Goal: Task Accomplishment & Management: Manage account settings

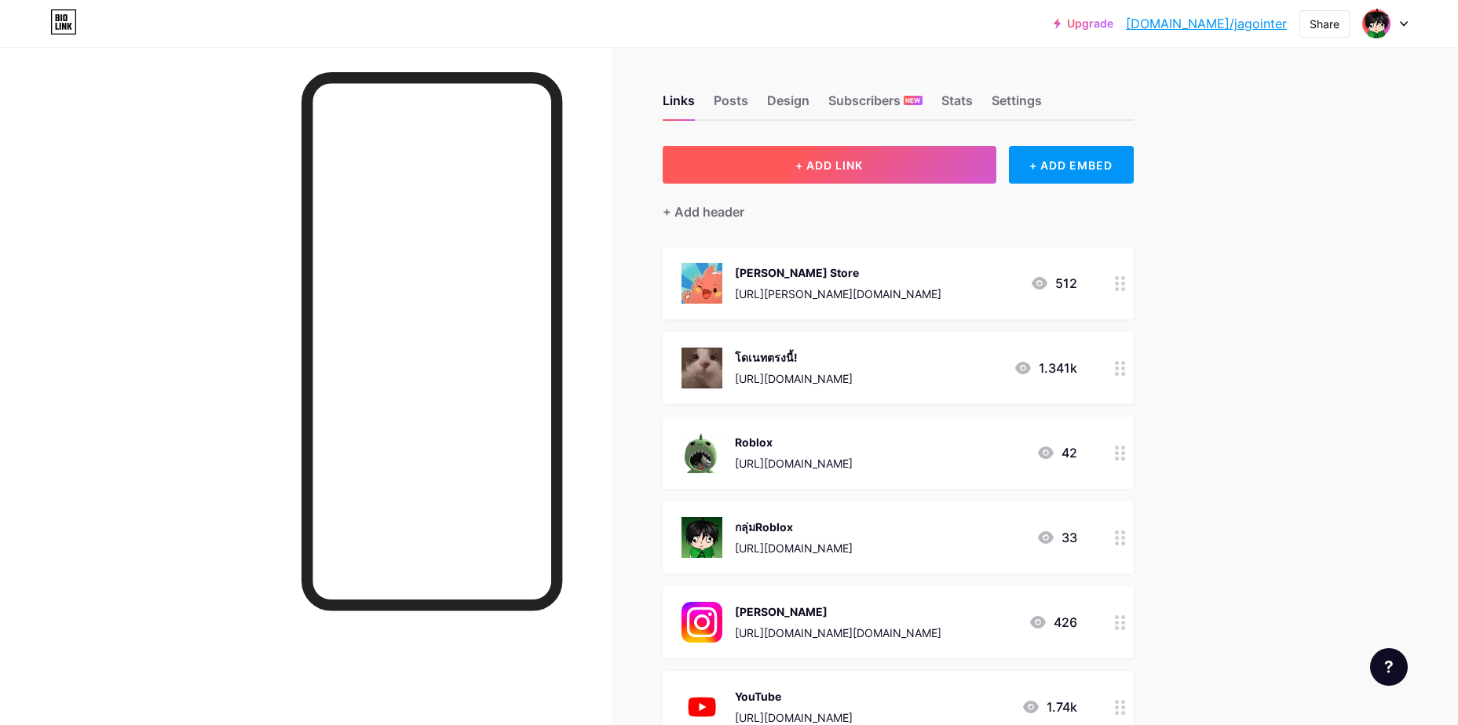
click at [811, 164] on span "+ ADD LINK" at bounding box center [829, 165] width 68 height 13
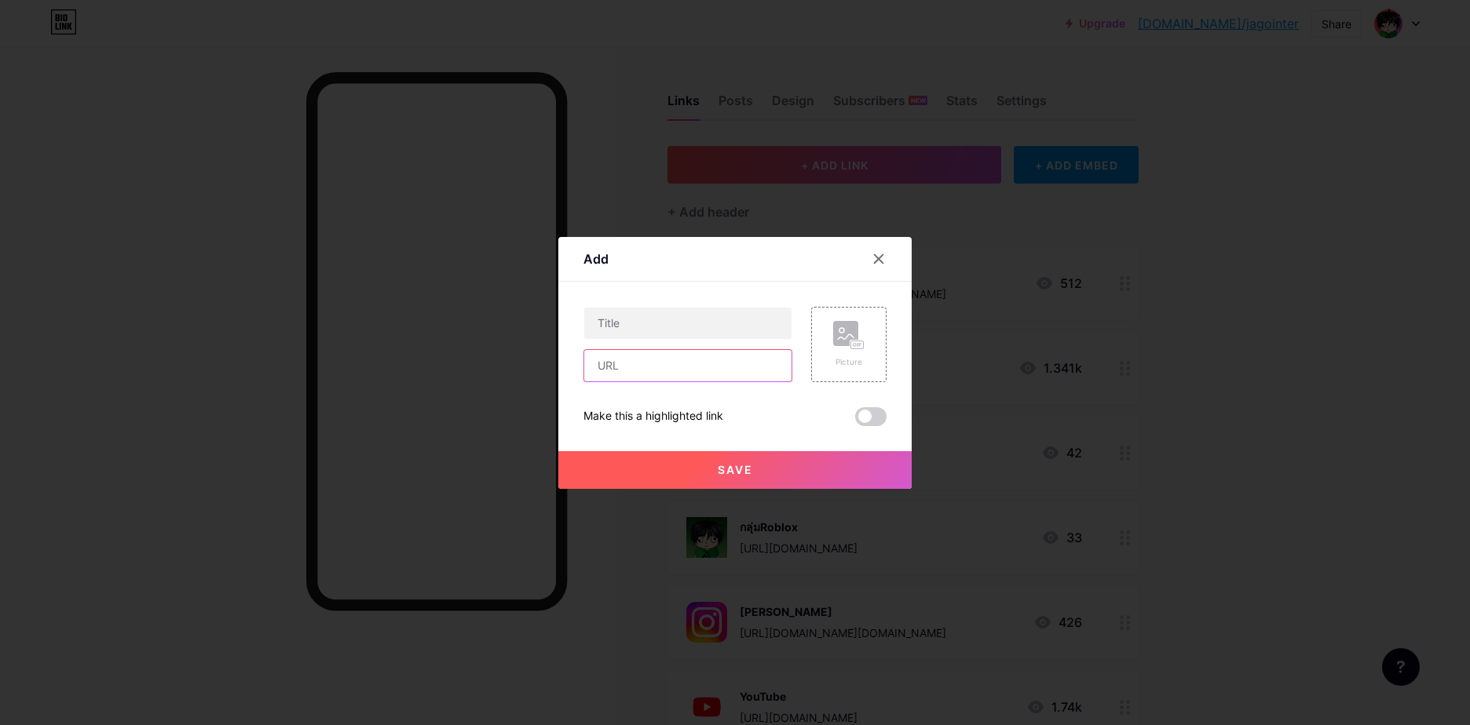
click at [634, 362] on input "text" at bounding box center [687, 365] width 207 height 31
paste input "https://tipme.in.th/d69baa2e244a86df5eeacbc5"
type input "https://tipme.in.th/d69baa2e244a86df5eeacbc5"
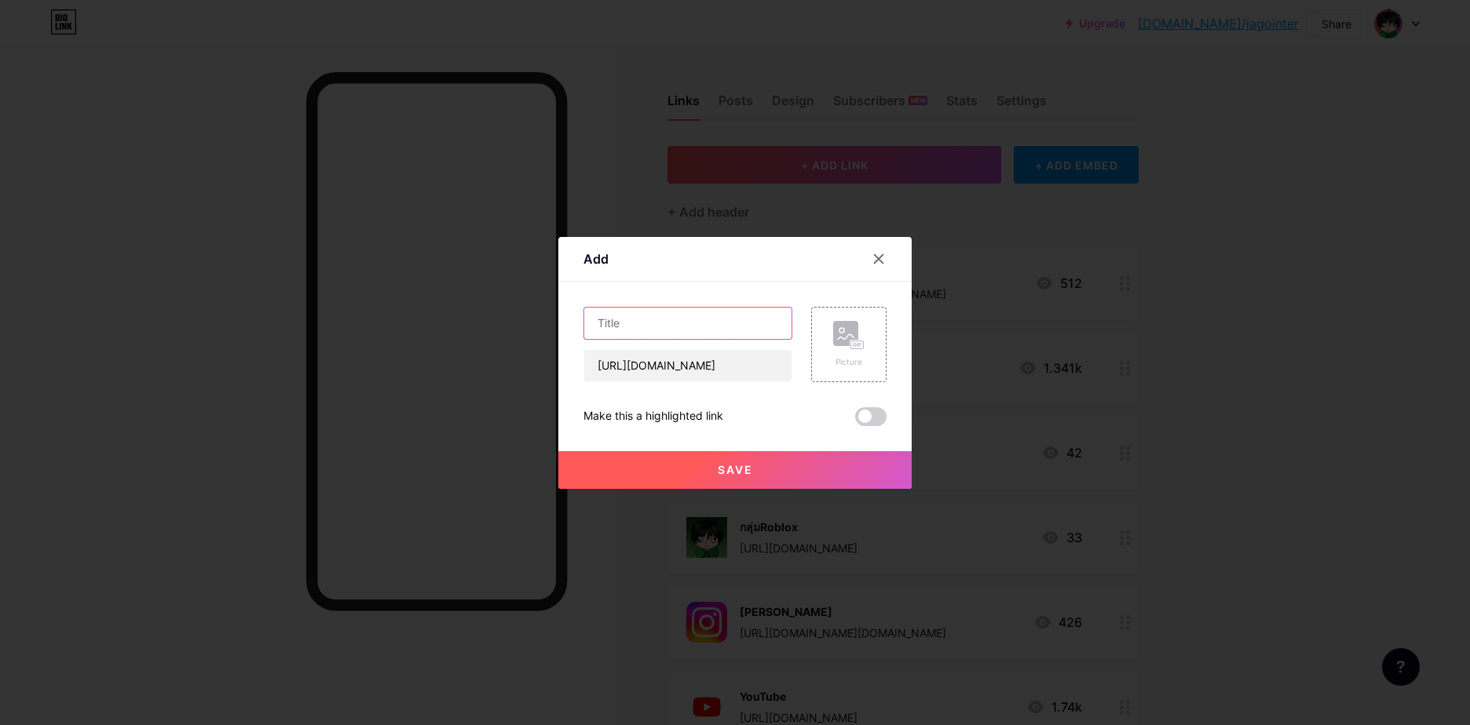
drag, startPoint x: 664, startPoint y: 326, endPoint x: 560, endPoint y: 314, distance: 105.1
click at [560, 314] on div "Add Content YouTube Play YouTube video without leaving your page. ADD Vimeo Pla…" at bounding box center [734, 363] width 353 height 252
type input "s"
type input "ฆ"
type input "ห"
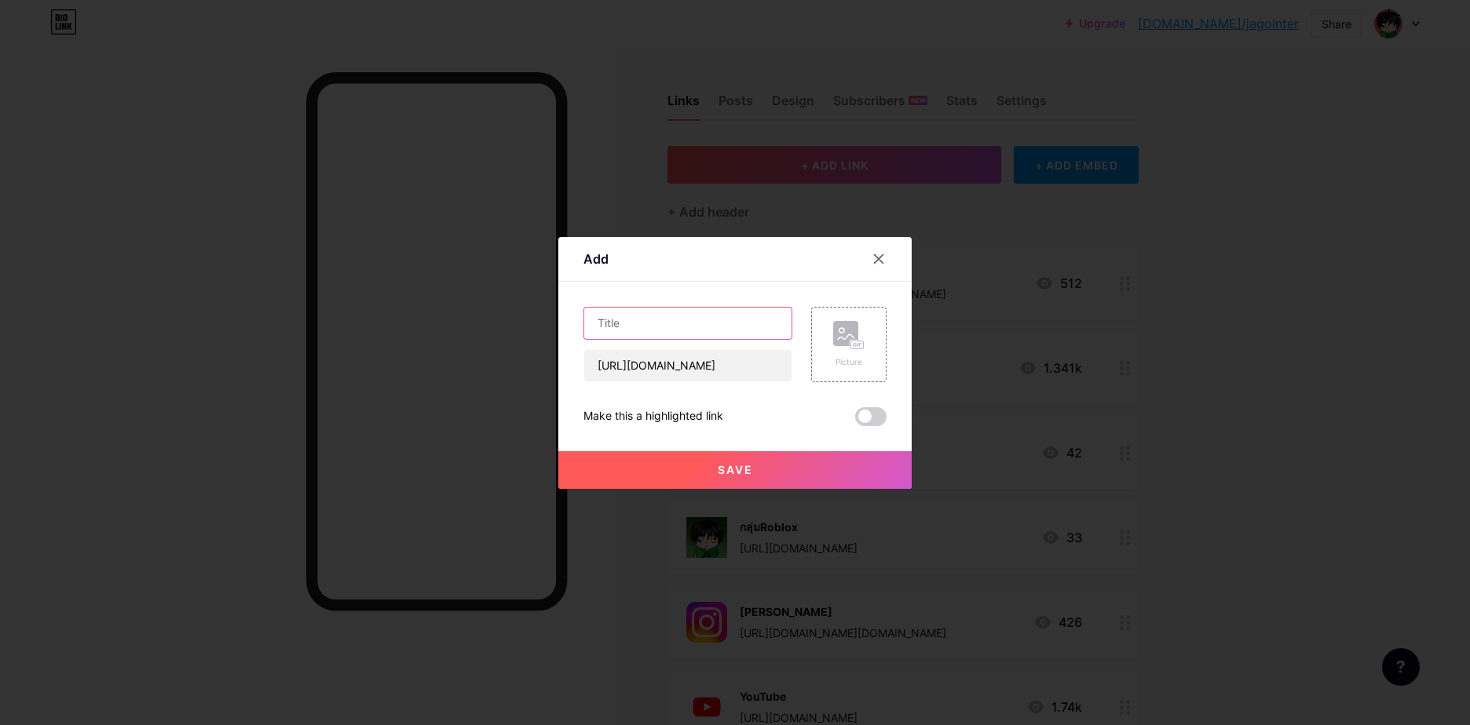
type input "ฏ"
type input "ก"
type input "ห"
type input "โด2บูดขึ้นจอ"
click at [841, 340] on rect at bounding box center [845, 333] width 25 height 25
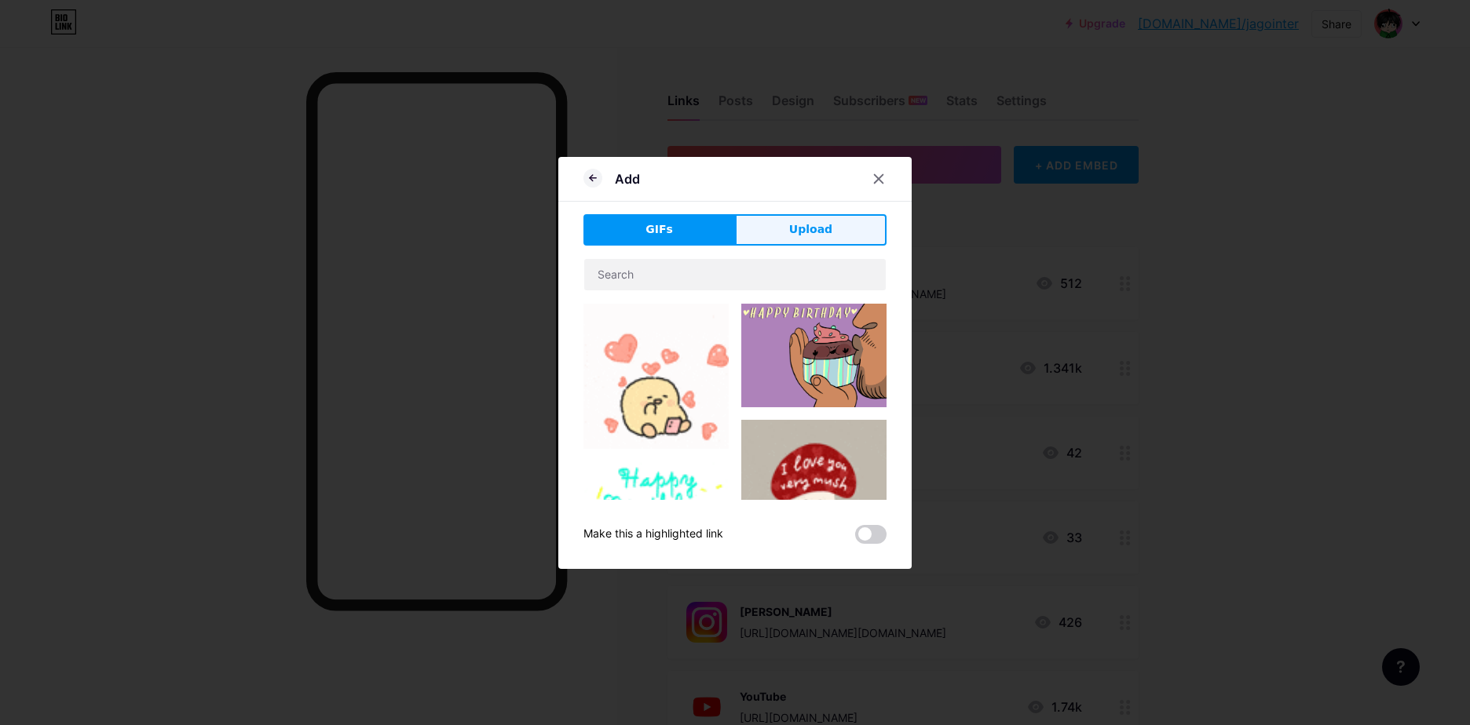
click at [782, 233] on button "Upload" at bounding box center [811, 229] width 152 height 31
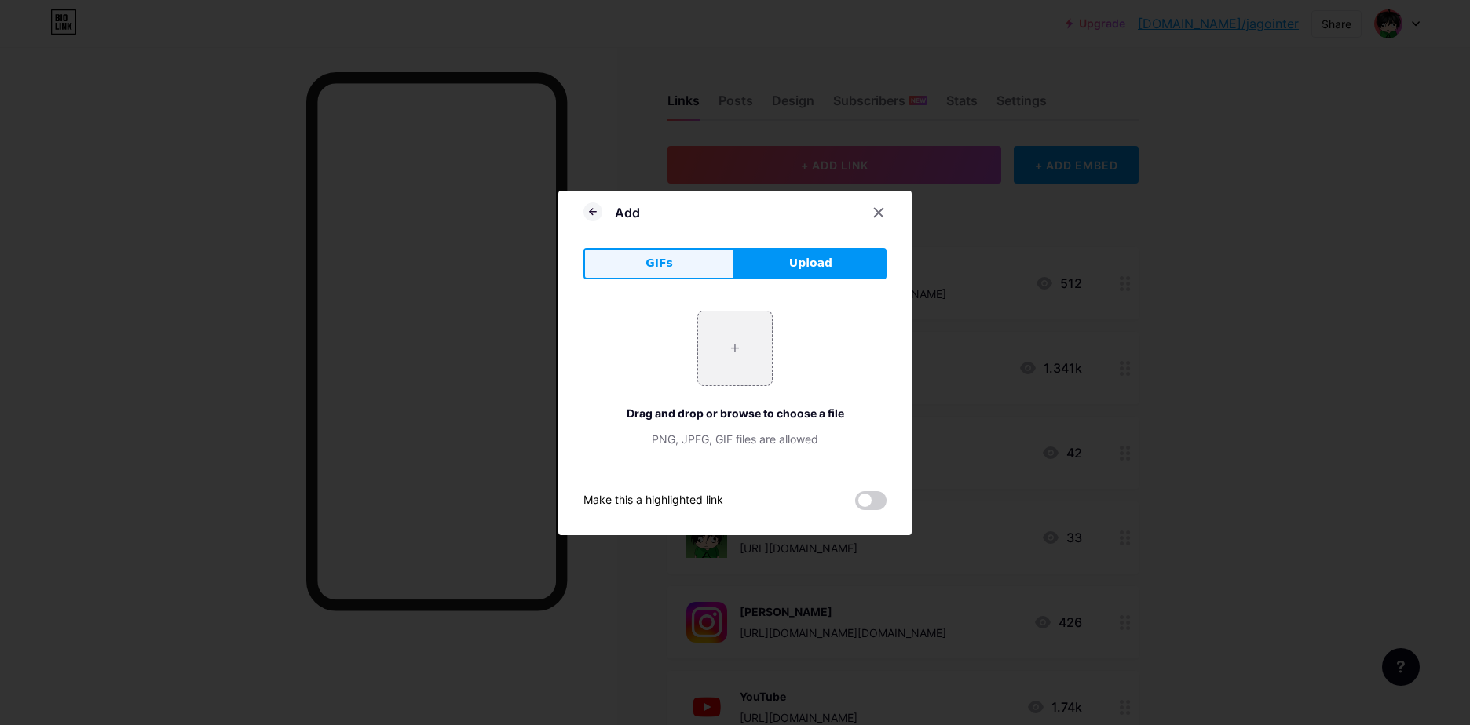
click at [690, 261] on button "GIFs" at bounding box center [659, 263] width 152 height 31
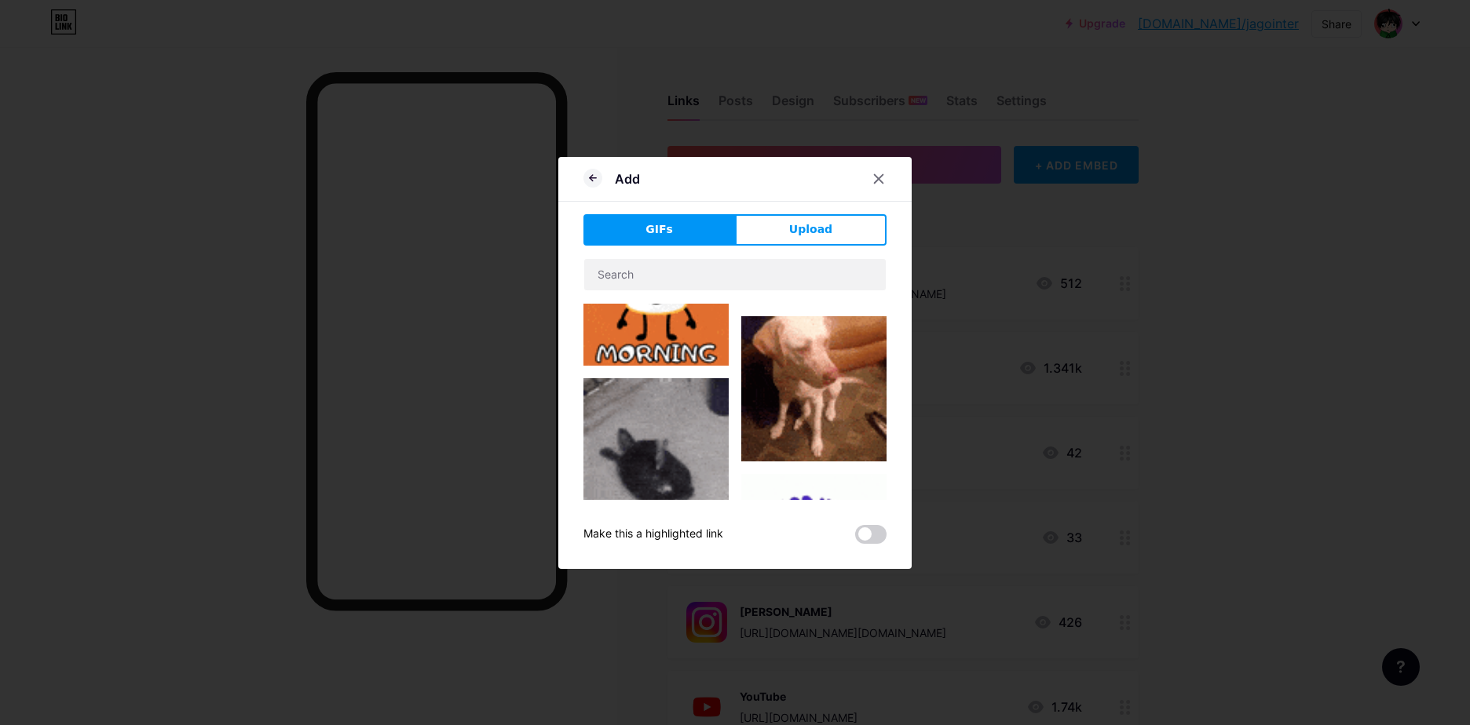
type input "โด2บูดขึ้นจอ"
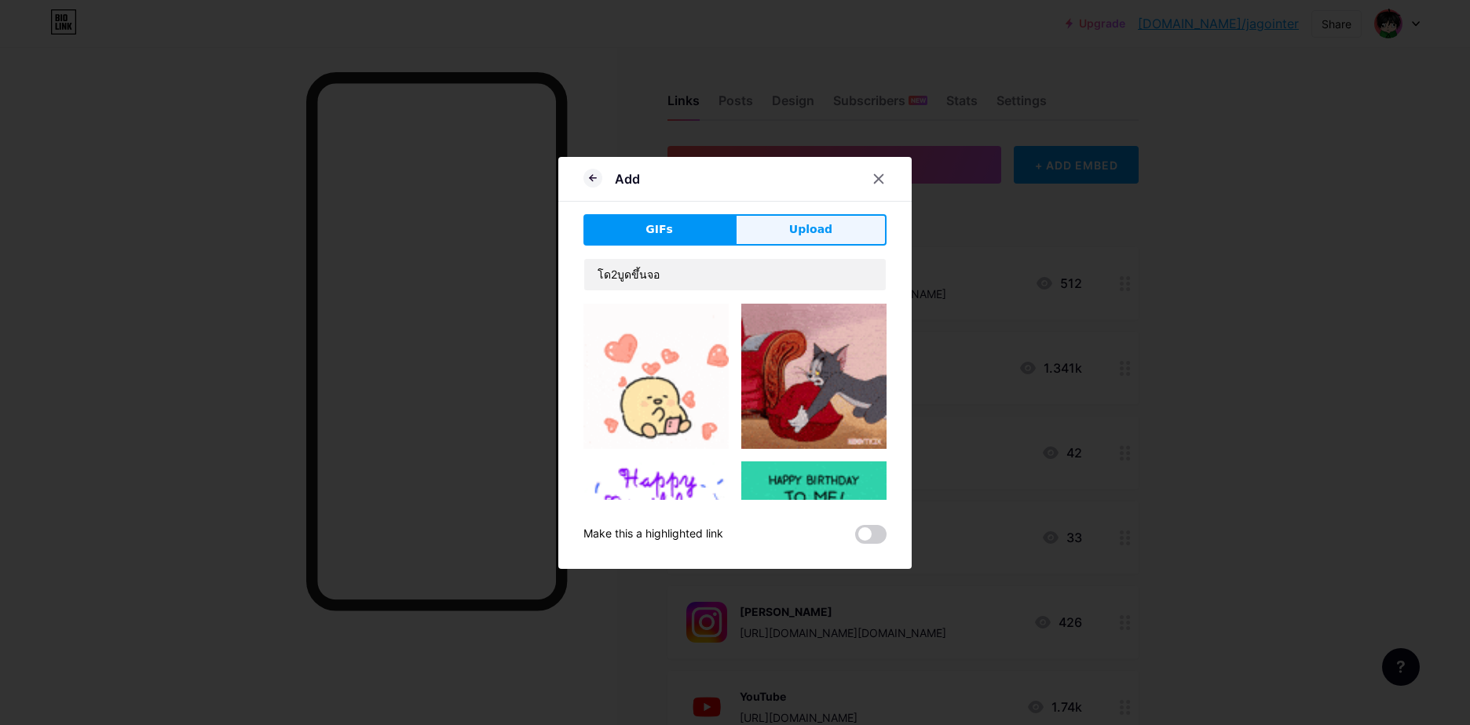
click at [807, 225] on span "Upload" at bounding box center [810, 229] width 43 height 16
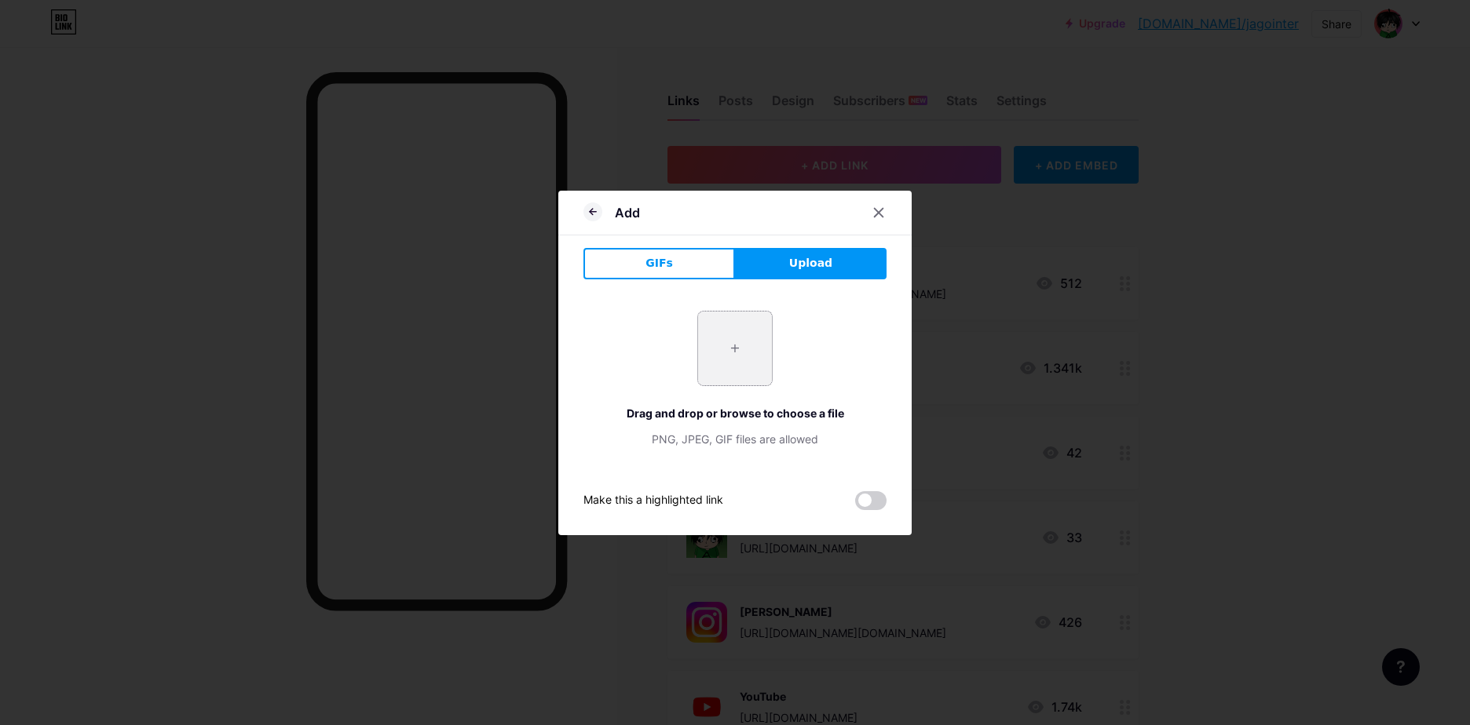
click at [734, 328] on input "file" at bounding box center [735, 349] width 74 height 74
type input "C:\fakepath\Untitled Project (61).jpg"
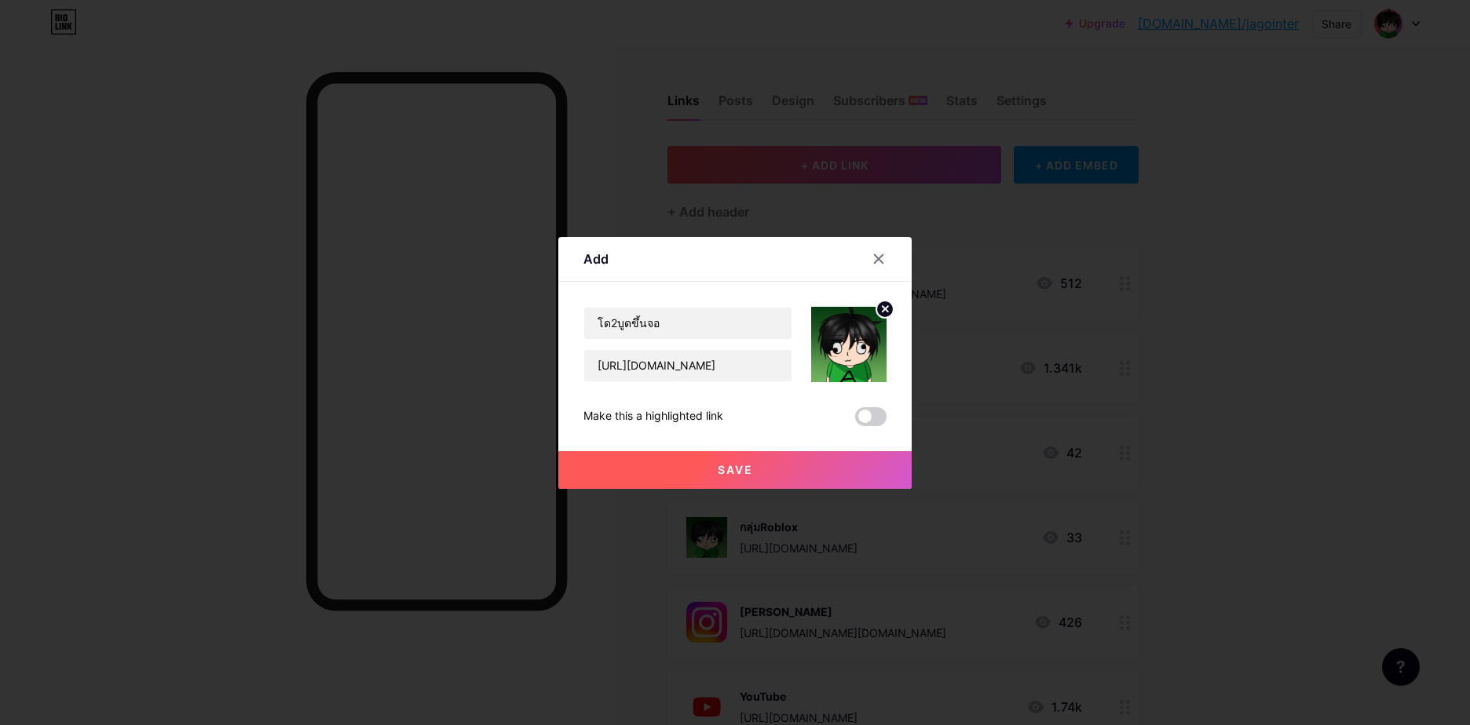
click at [879, 314] on circle at bounding box center [884, 309] width 17 height 17
click at [843, 338] on rect at bounding box center [845, 333] width 25 height 25
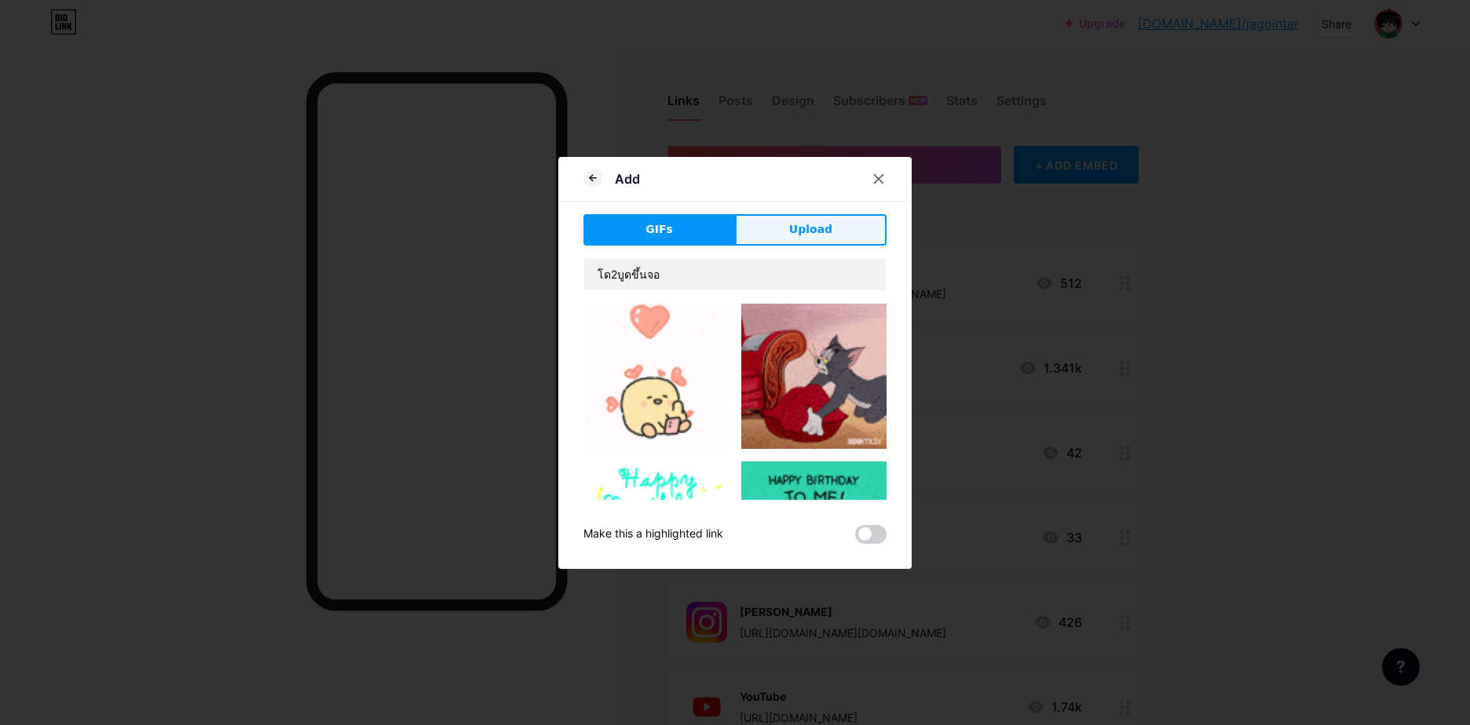
click at [812, 236] on span "Upload" at bounding box center [810, 229] width 43 height 16
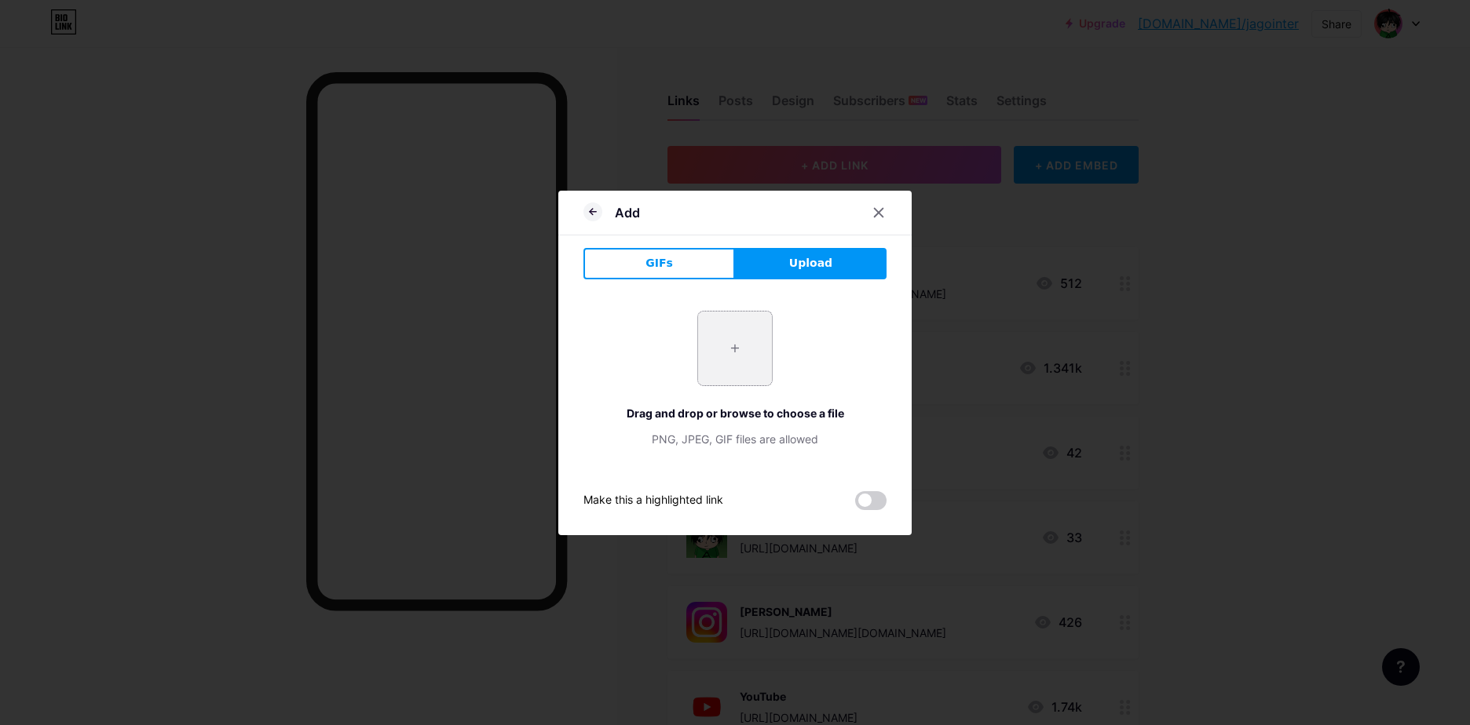
click at [734, 322] on input "file" at bounding box center [735, 349] width 74 height 74
click at [681, 262] on button "GIFs" at bounding box center [659, 263] width 152 height 31
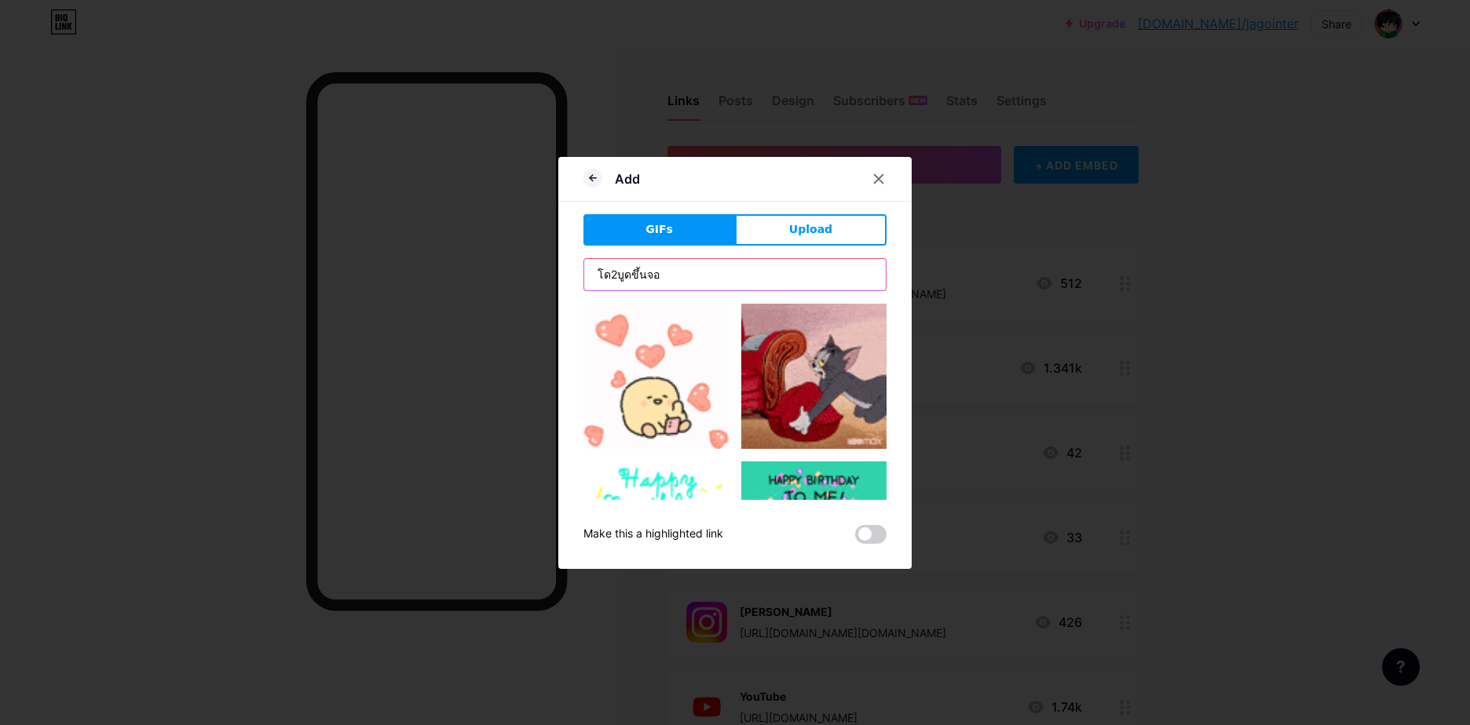
click at [689, 280] on input "โด2บูดขึ้นจอ" at bounding box center [734, 274] width 301 height 31
drag, startPoint x: 614, startPoint y: 271, endPoint x: 552, endPoint y: 265, distance: 62.3
click at [558, 265] on div "Add GIFs Upload Content YouTube Play YouTube video without leaving your page. A…" at bounding box center [734, 363] width 353 height 412
click at [704, 269] on input "โด2บูดขึ้นจอ" at bounding box center [734, 274] width 301 height 31
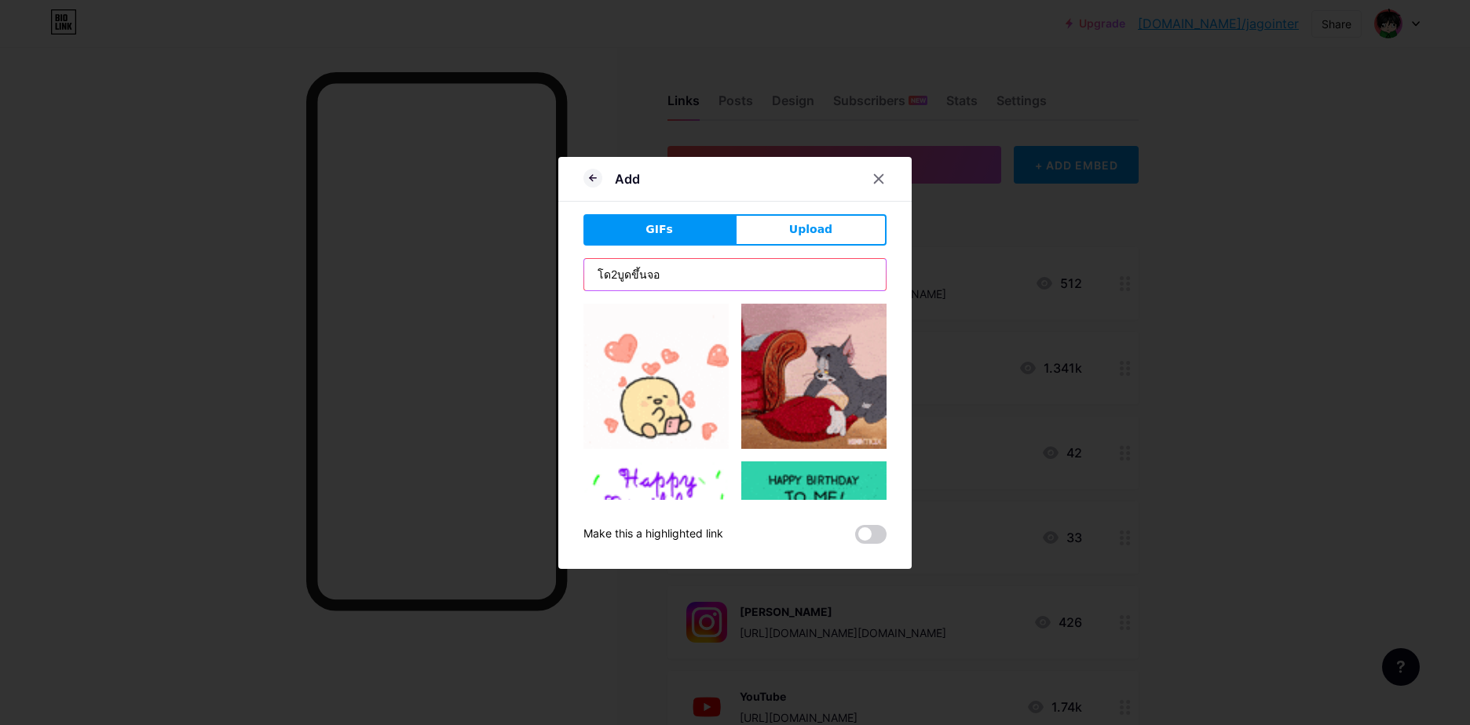
drag, startPoint x: 680, startPoint y: 273, endPoint x: 562, endPoint y: 269, distance: 117.9
click at [562, 269] on div "Add GIFs Upload Content YouTube Play YouTube video without leaving your page. A…" at bounding box center [734, 363] width 353 height 412
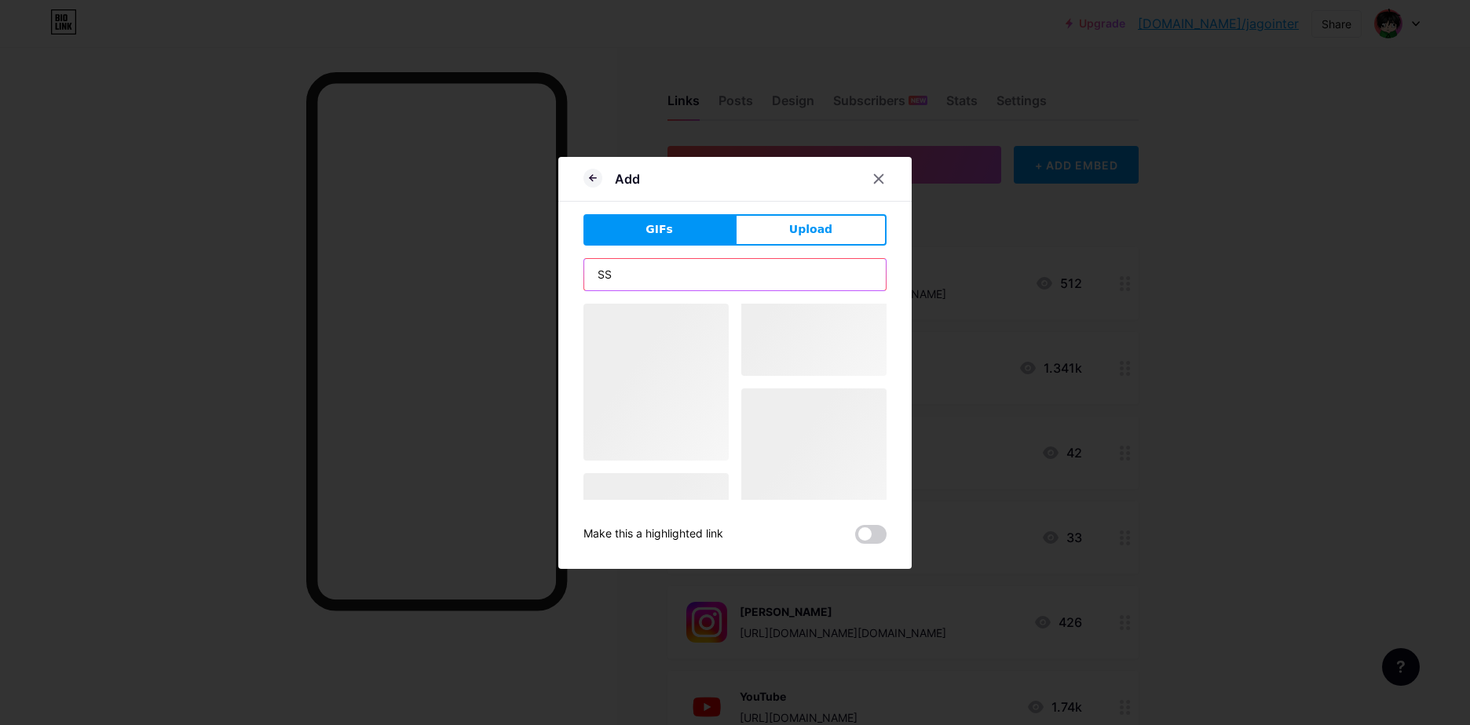
type input "S"
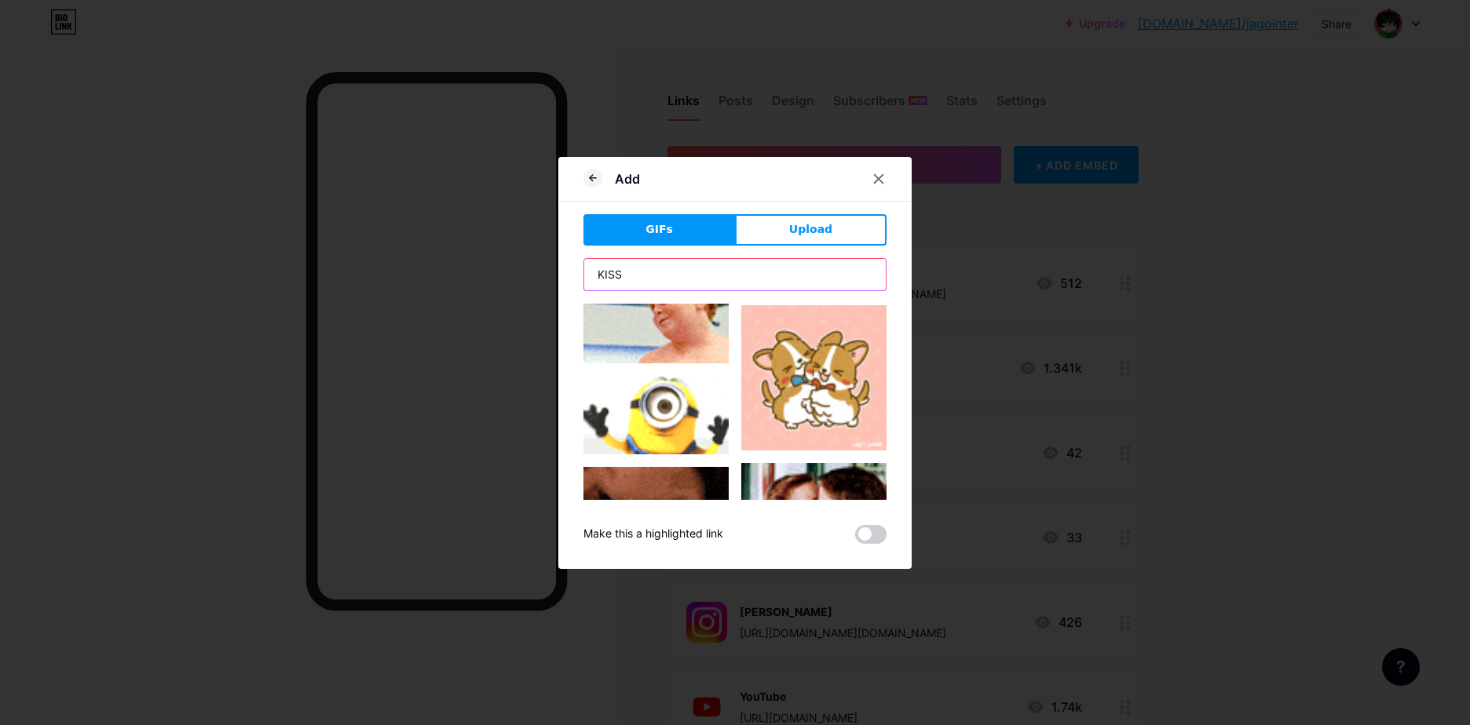
scroll to position [1256, 0]
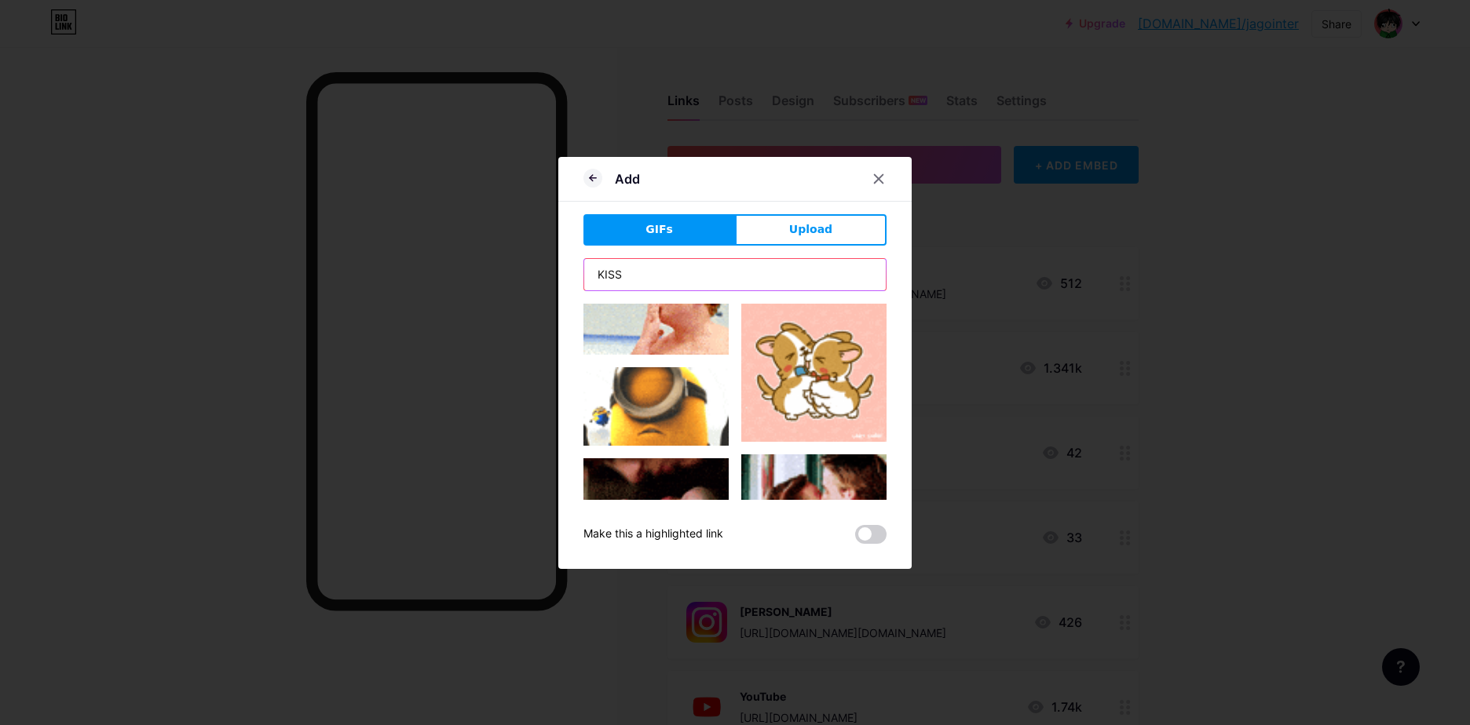
drag, startPoint x: 622, startPoint y: 275, endPoint x: 462, endPoint y: 266, distance: 159.6
click at [477, 267] on div "Add GIFs Upload Content YouTube Play YouTube video without leaving your page. A…" at bounding box center [735, 362] width 1470 height 725
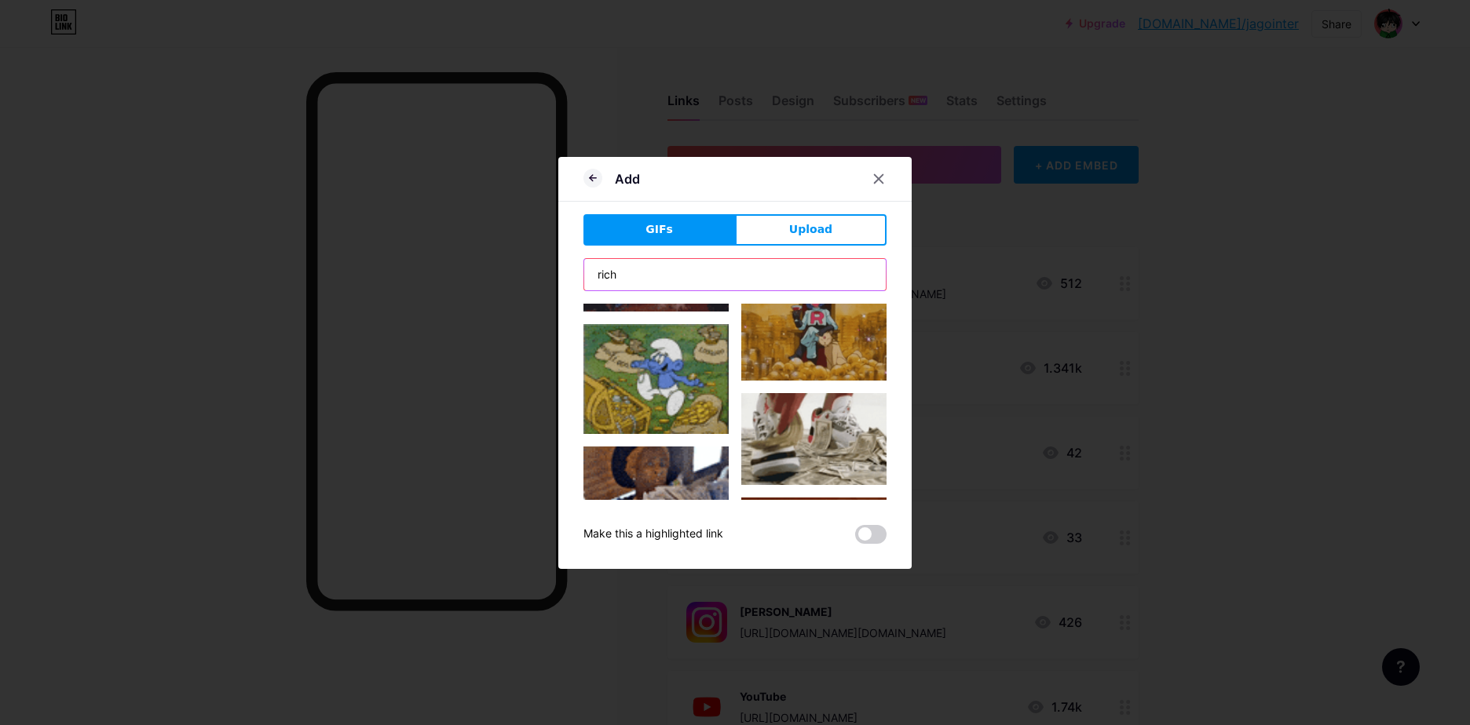
scroll to position [1806, 0]
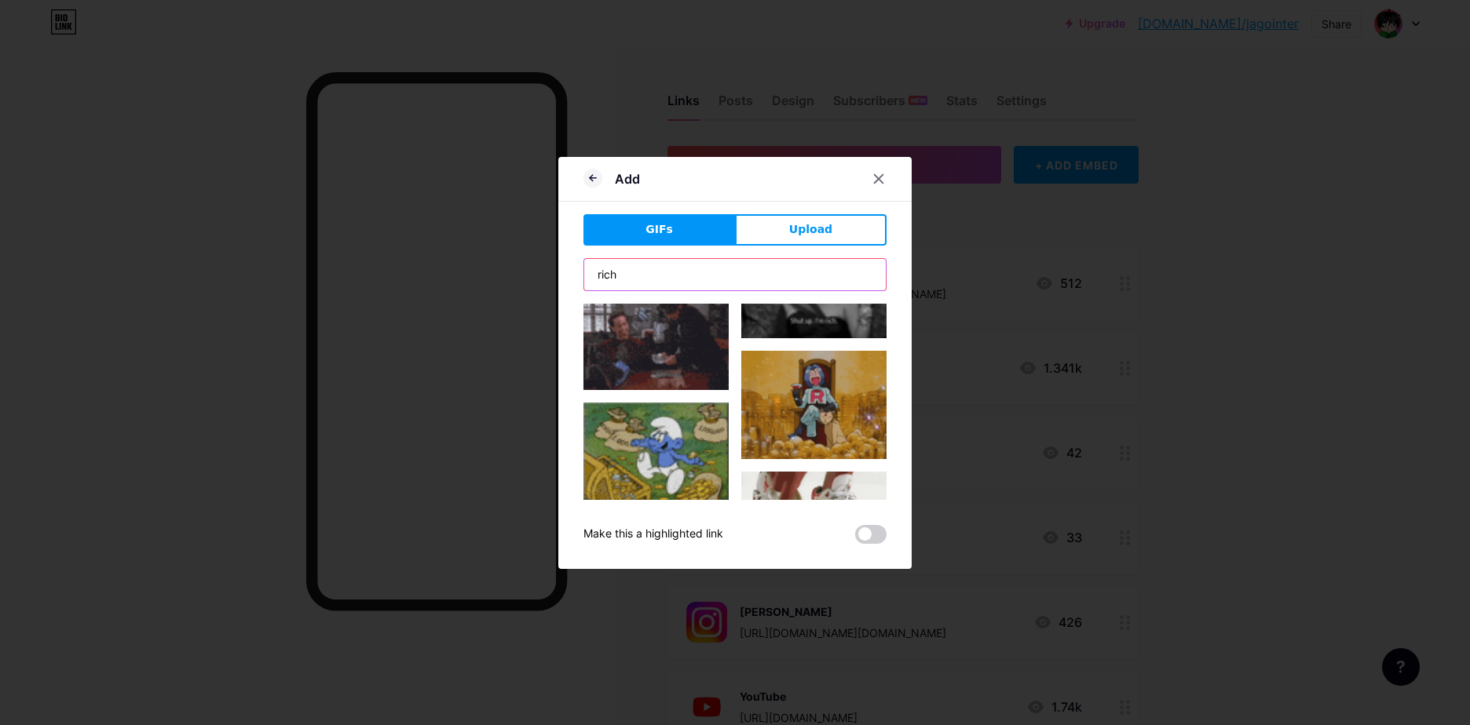
drag, startPoint x: 634, startPoint y: 285, endPoint x: 497, endPoint y: 260, distance: 139.7
click at [497, 261] on div "Add GIFs Upload Content YouTube Play YouTube video without leaving your page. A…" at bounding box center [735, 362] width 1470 height 725
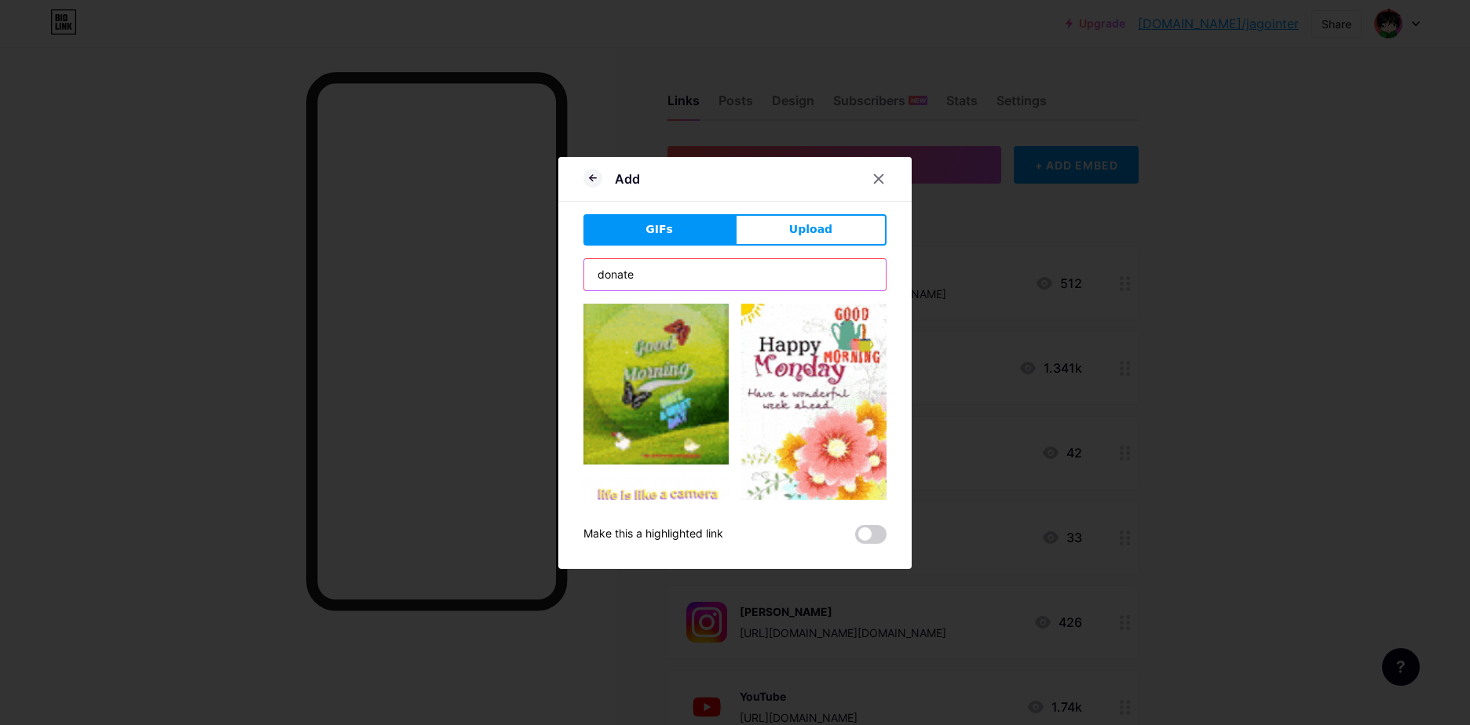
scroll to position [1099, 0]
drag, startPoint x: 619, startPoint y: 268, endPoint x: 527, endPoint y: 269, distance: 92.6
click at [528, 269] on div "Add GIFs Upload Content YouTube Play YouTube video without leaving your page. A…" at bounding box center [735, 362] width 1470 height 725
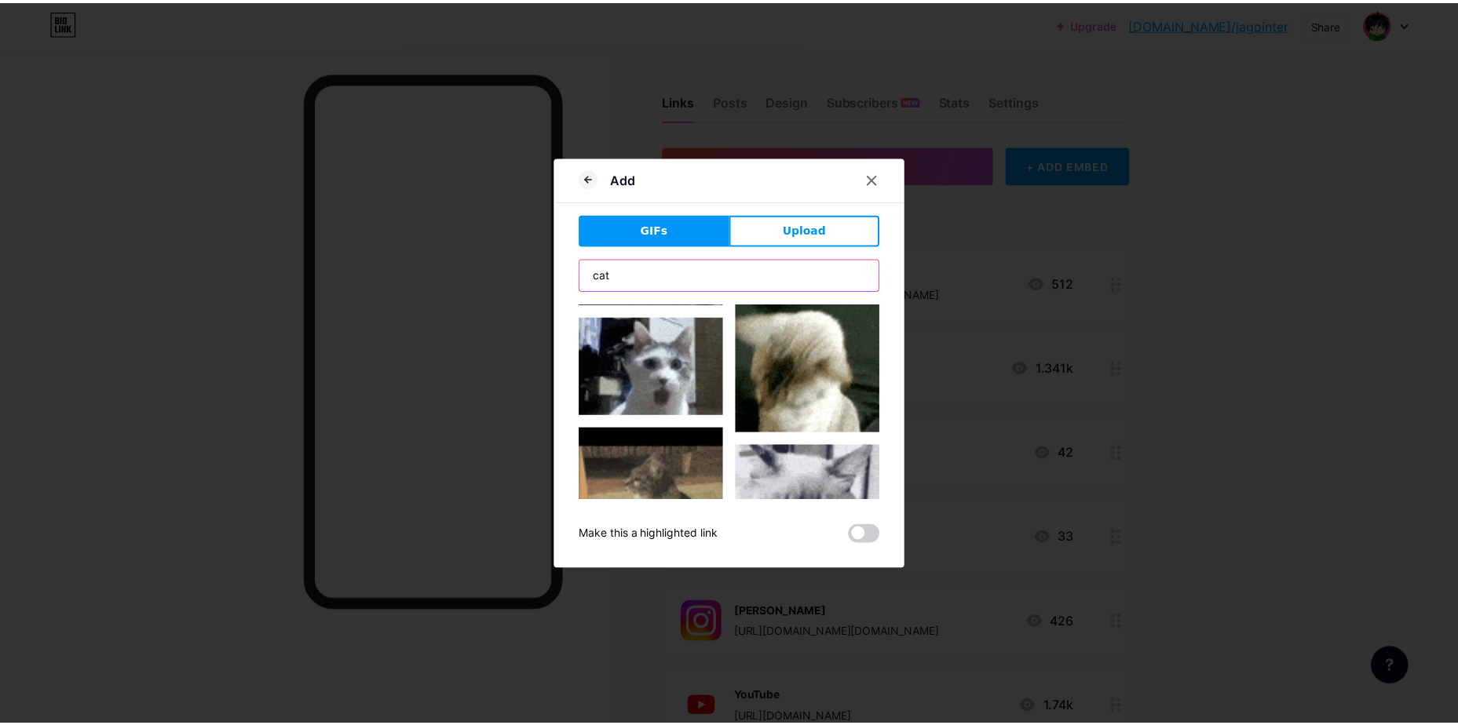
scroll to position [550, 0]
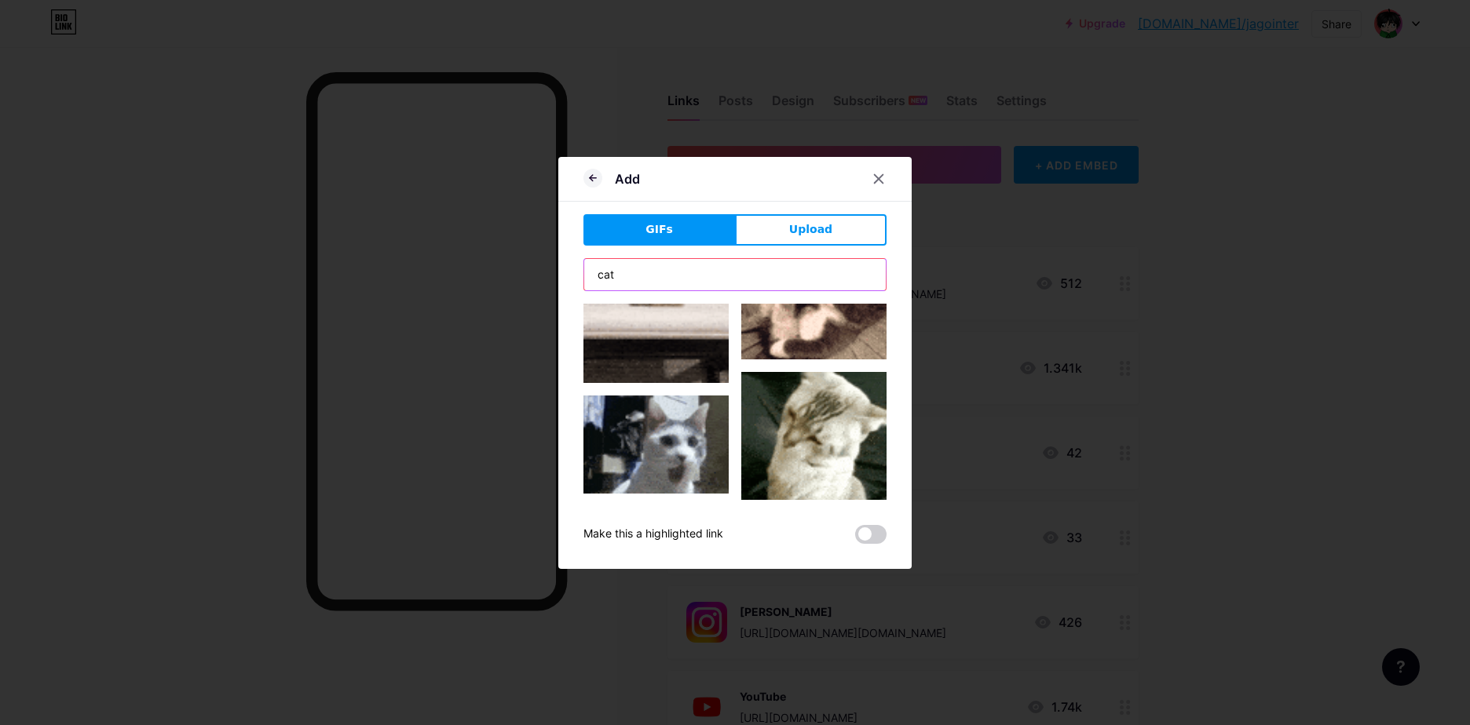
type input "cat"
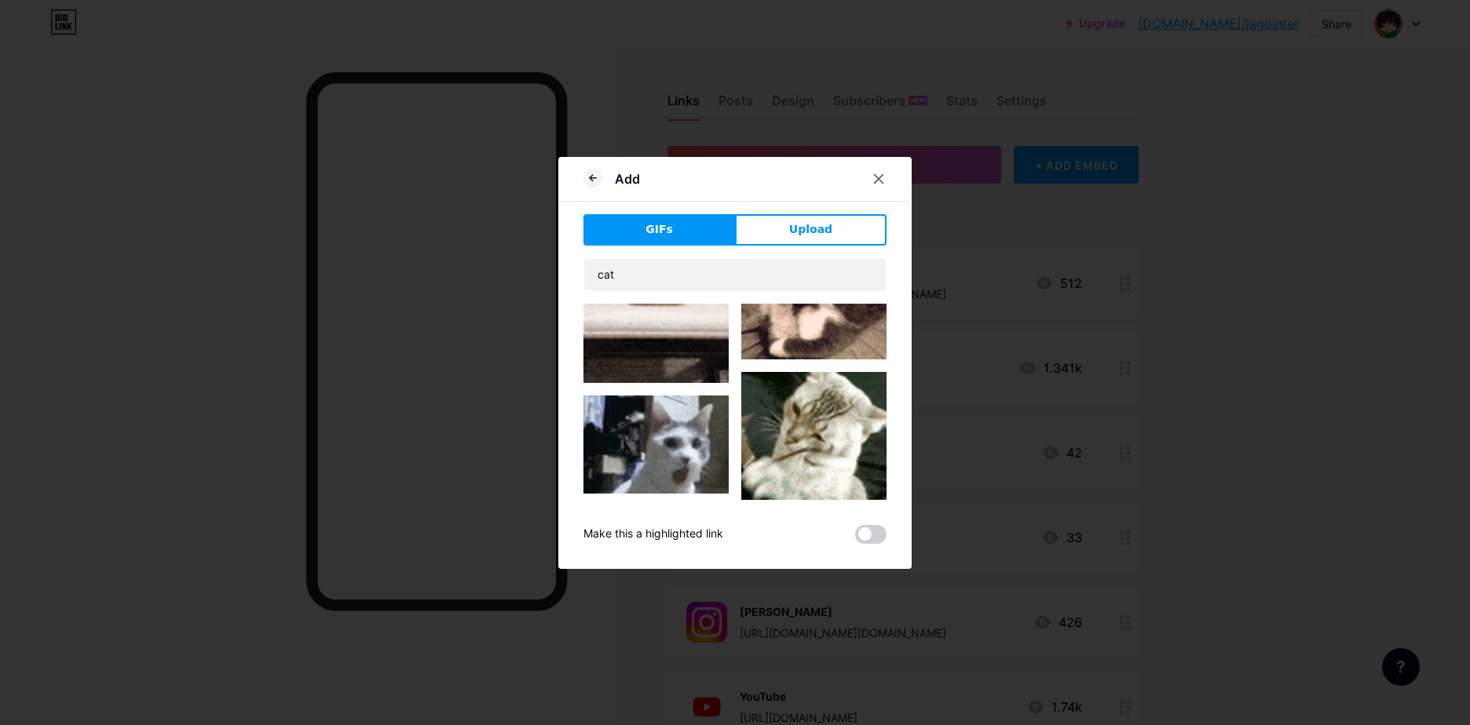
click at [815, 400] on img at bounding box center [813, 442] width 145 height 140
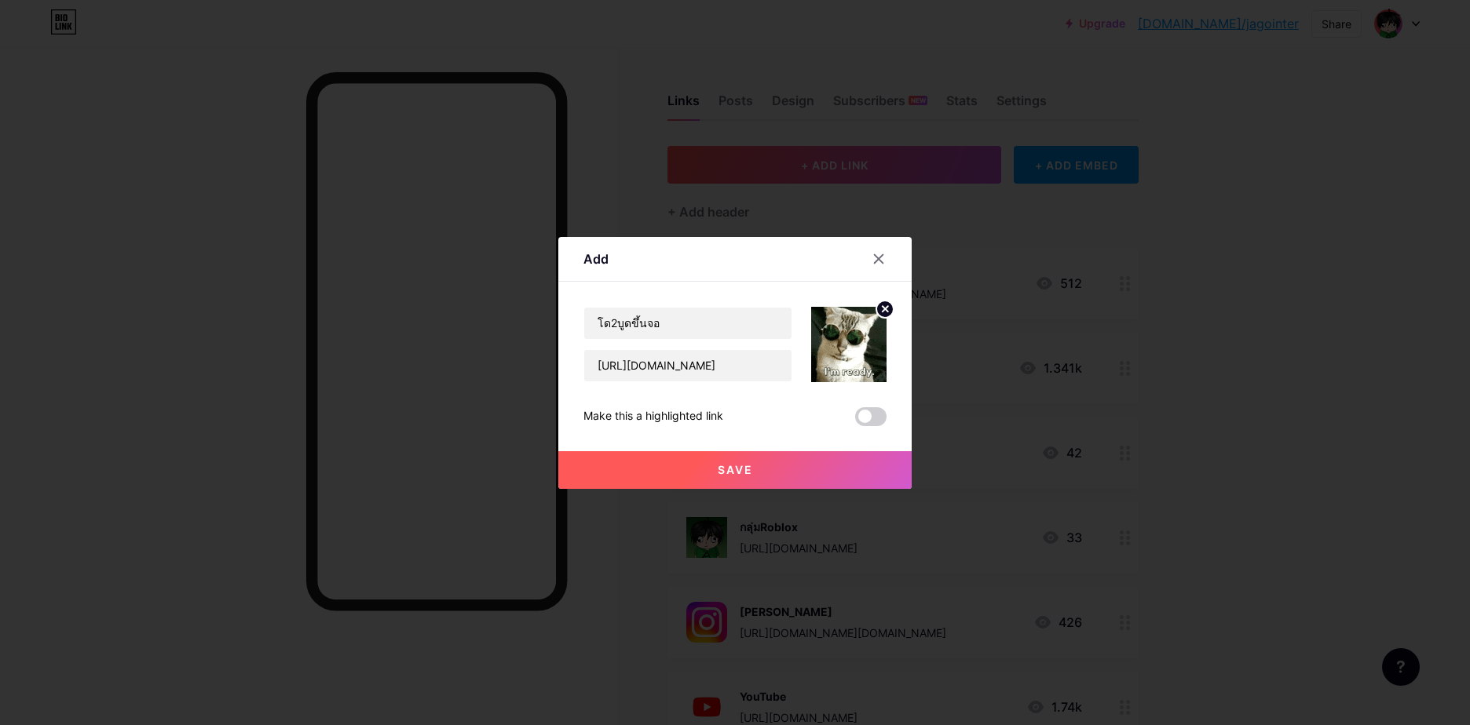
click at [795, 462] on button "Save" at bounding box center [734, 470] width 353 height 38
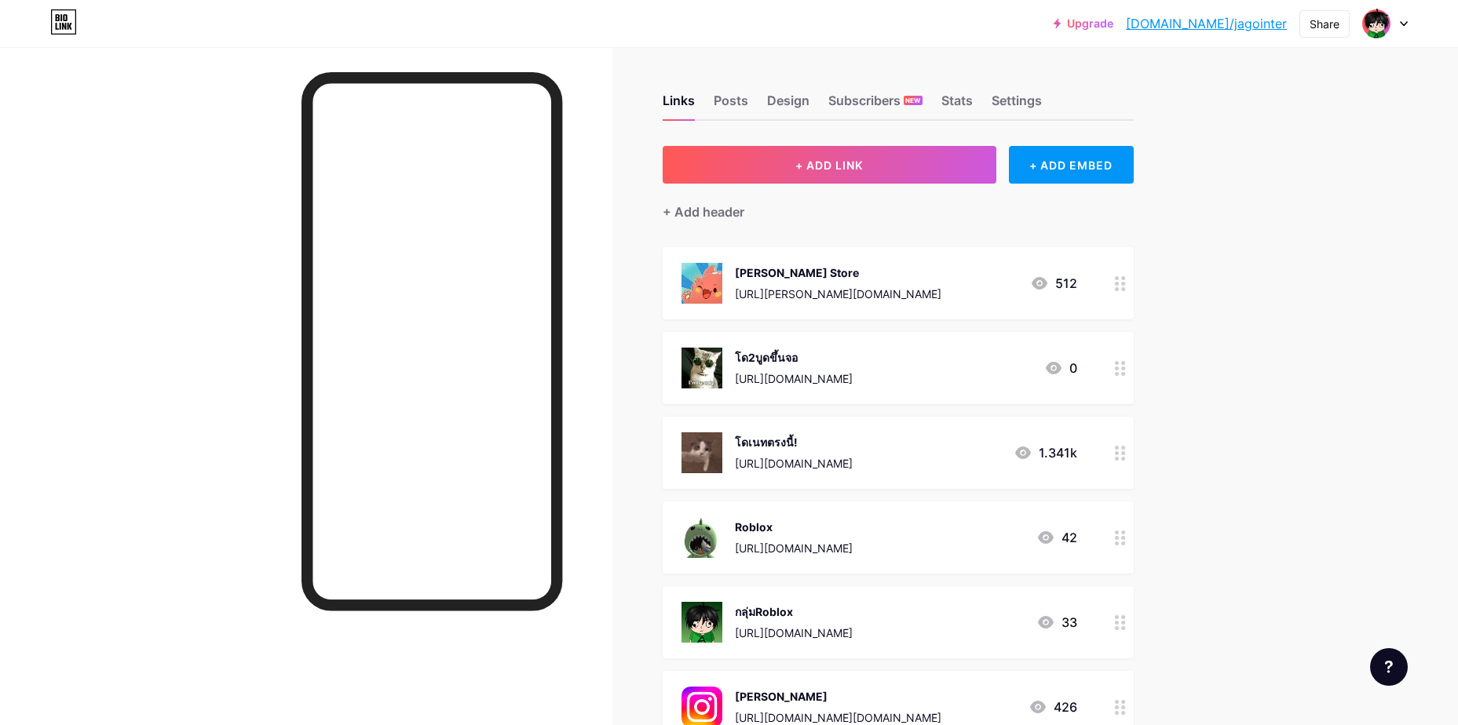
click at [1122, 455] on icon at bounding box center [1120, 453] width 11 height 15
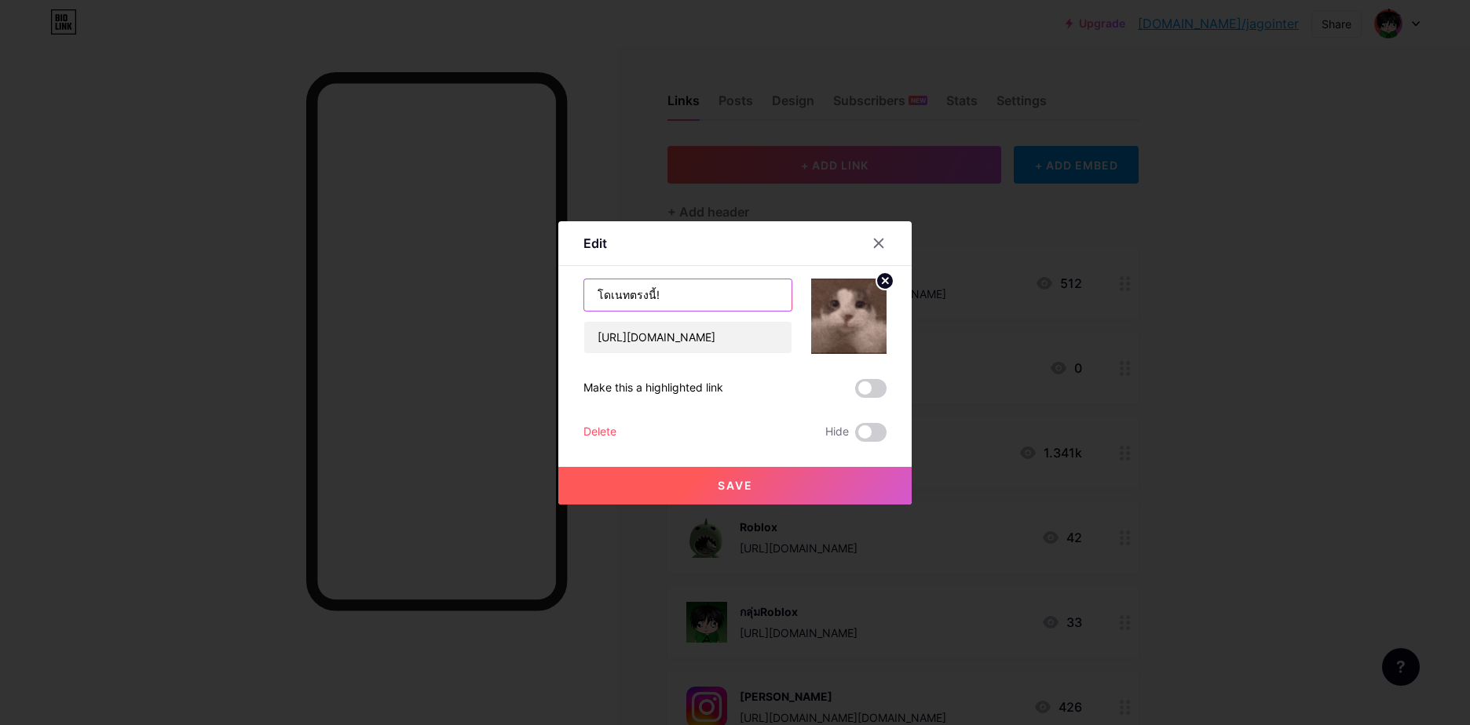
drag, startPoint x: 653, startPoint y: 293, endPoint x: 579, endPoint y: 297, distance: 73.9
click at [584, 297] on input "โดเนทตรงนี้!" at bounding box center [687, 295] width 207 height 31
type input "s"
type input "ด"
drag, startPoint x: 670, startPoint y: 292, endPoint x: 707, endPoint y: 290, distance: 37.7
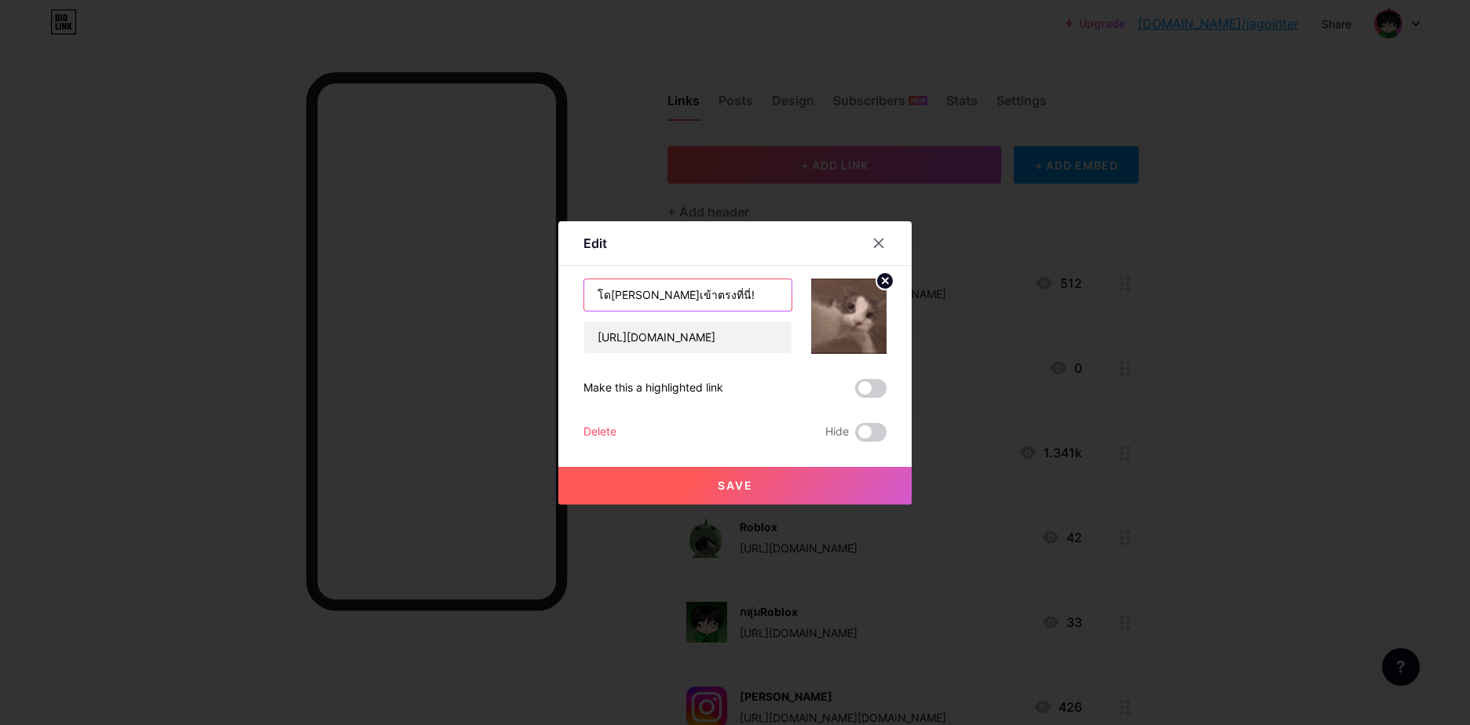
click at [671, 292] on input "โดเข้าเงินเข้าตรงที่นี่!" at bounding box center [687, 295] width 207 height 31
drag, startPoint x: 696, startPoint y: 300, endPoint x: 673, endPoint y: 287, distance: 26.7
click at [673, 287] on input "โดเข้าเงินเข้าทันทีที่นี่!" at bounding box center [687, 295] width 207 height 31
click at [619, 291] on input "โดเข้าเงินเข้าทันทีตรงนี้!" at bounding box center [687, 295] width 207 height 31
type input "โดเนทเงินเข้าทันทีตรงนี้!"
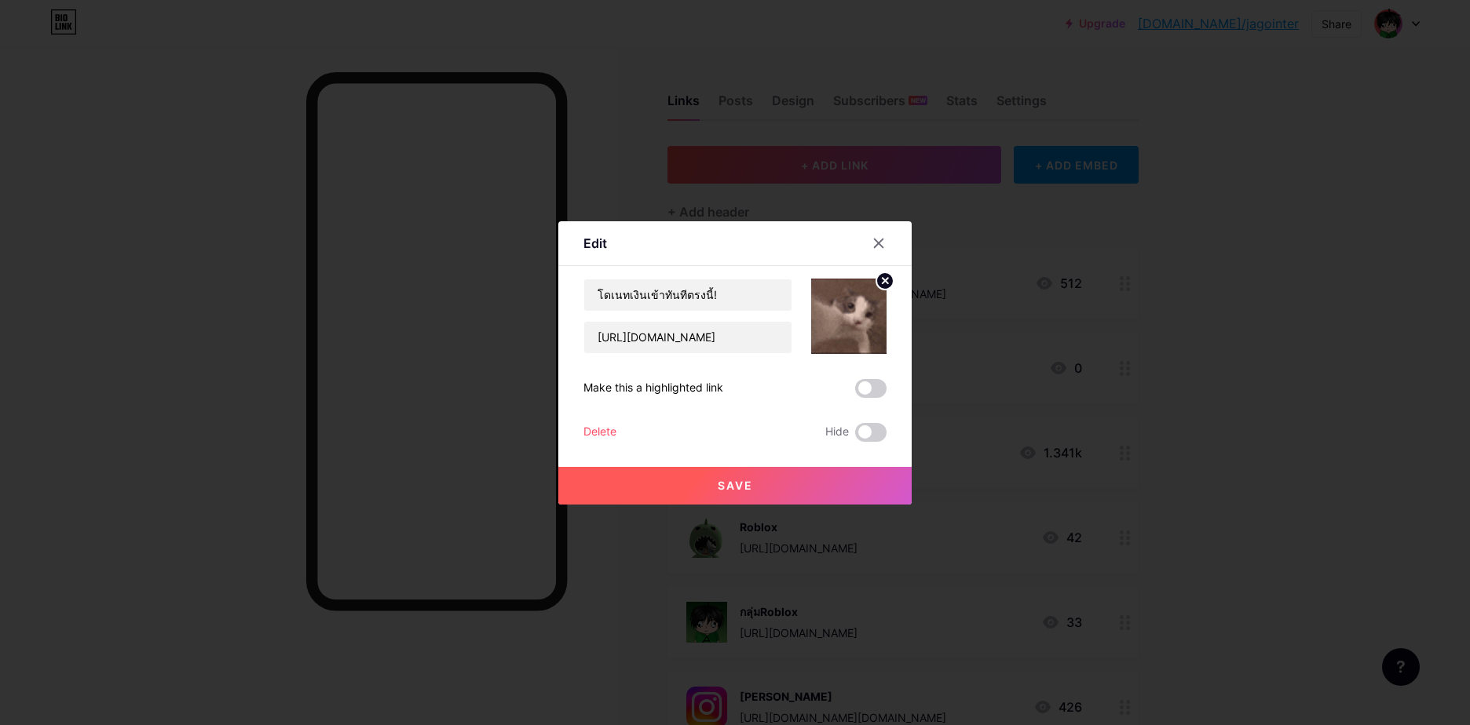
click at [772, 499] on button "Save" at bounding box center [734, 486] width 353 height 38
